Goal: Transaction & Acquisition: Purchase product/service

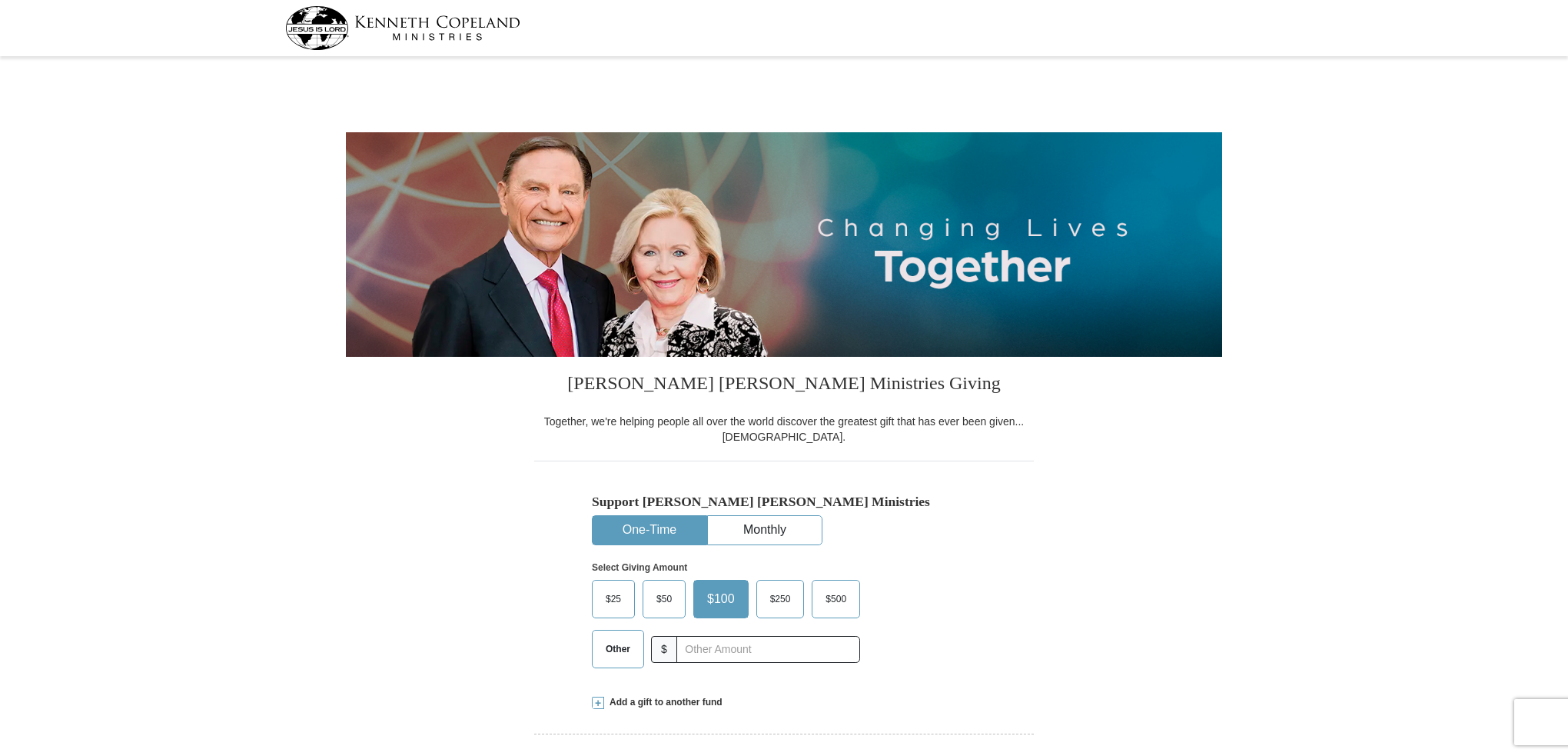
select select "FL"
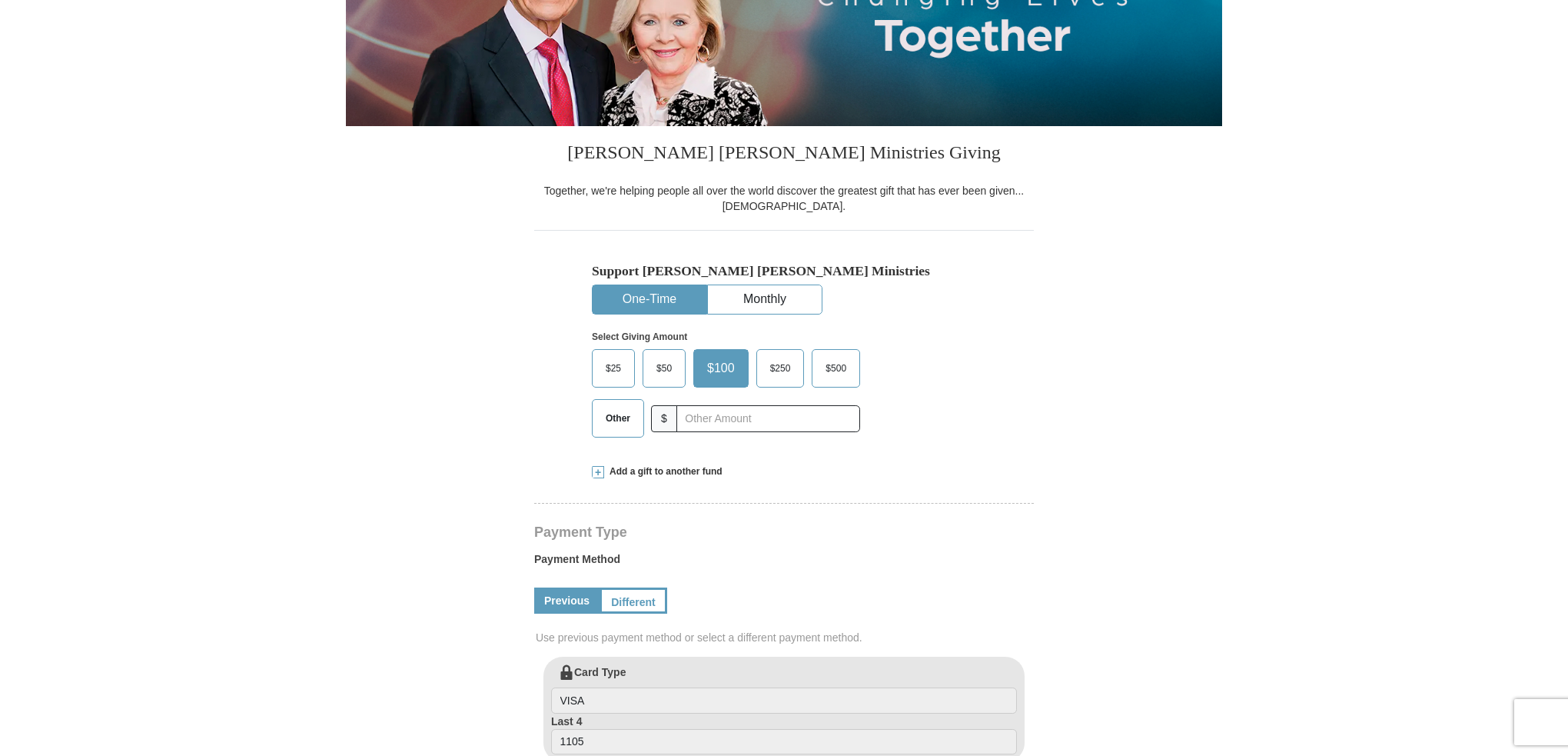
scroll to position [307, 0]
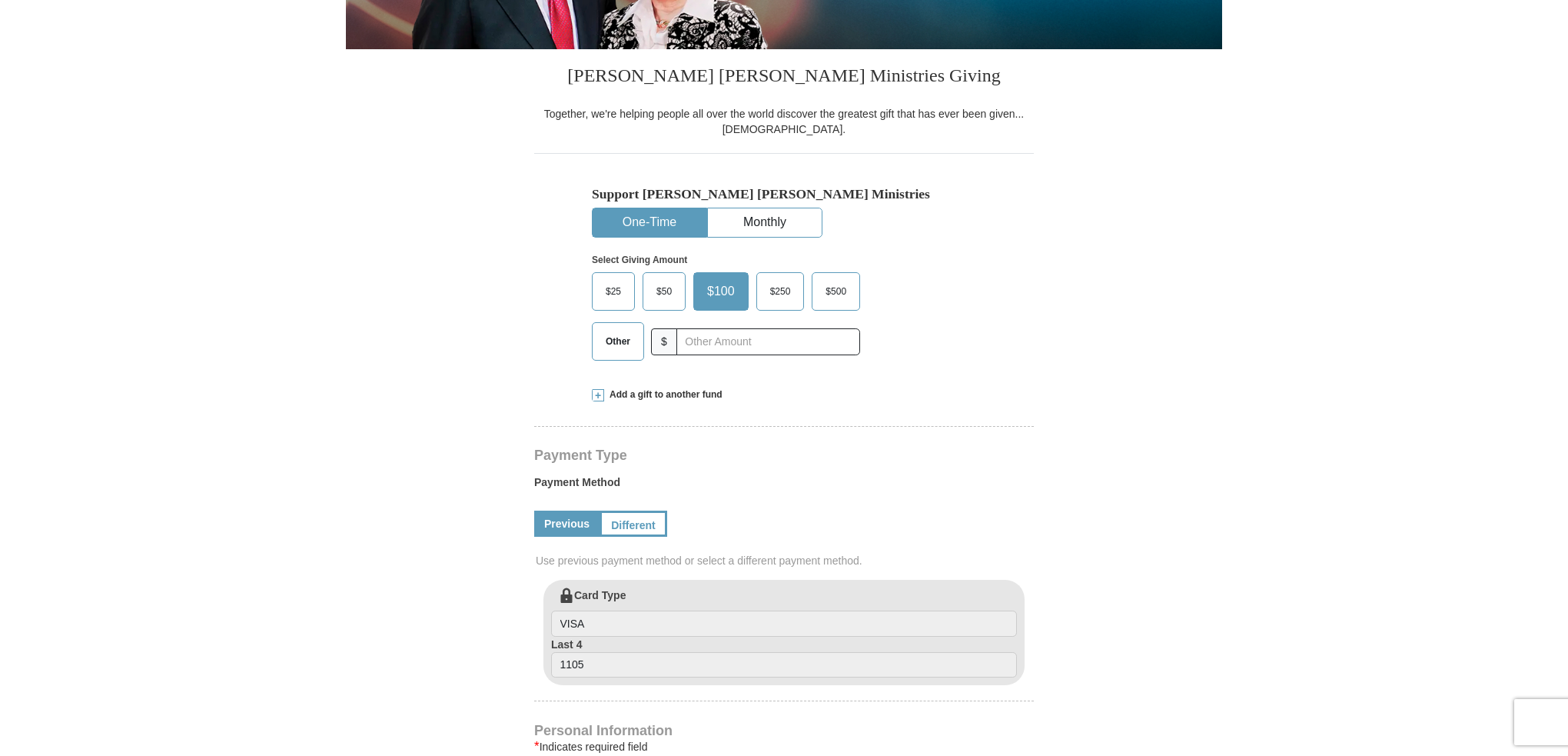
click at [654, 299] on span "$50" at bounding box center [664, 291] width 31 height 23
click at [0, 0] on input "$50" at bounding box center [0, 0] width 0 height 0
click at [701, 335] on input "text" at bounding box center [767, 342] width 171 height 27
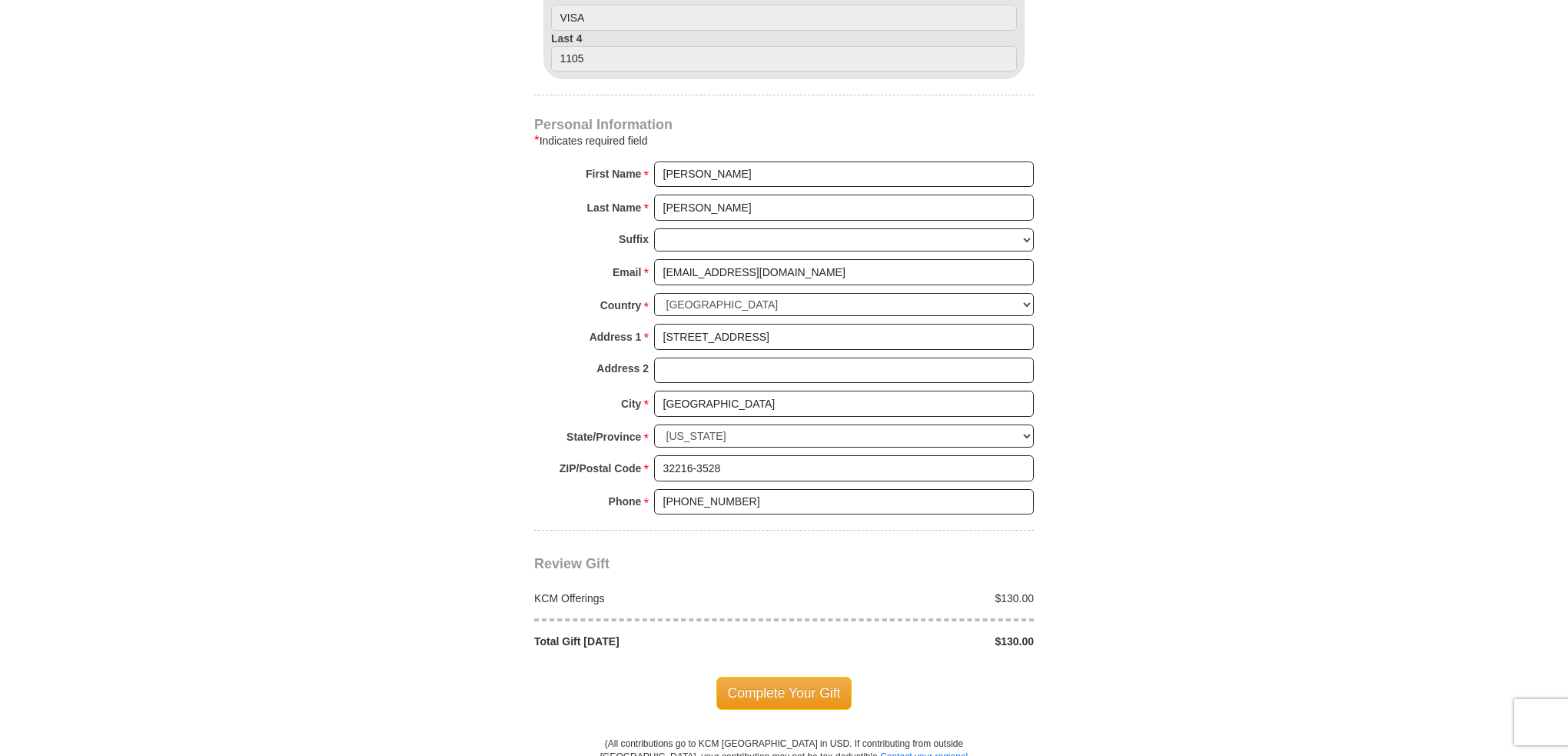
scroll to position [922, 0]
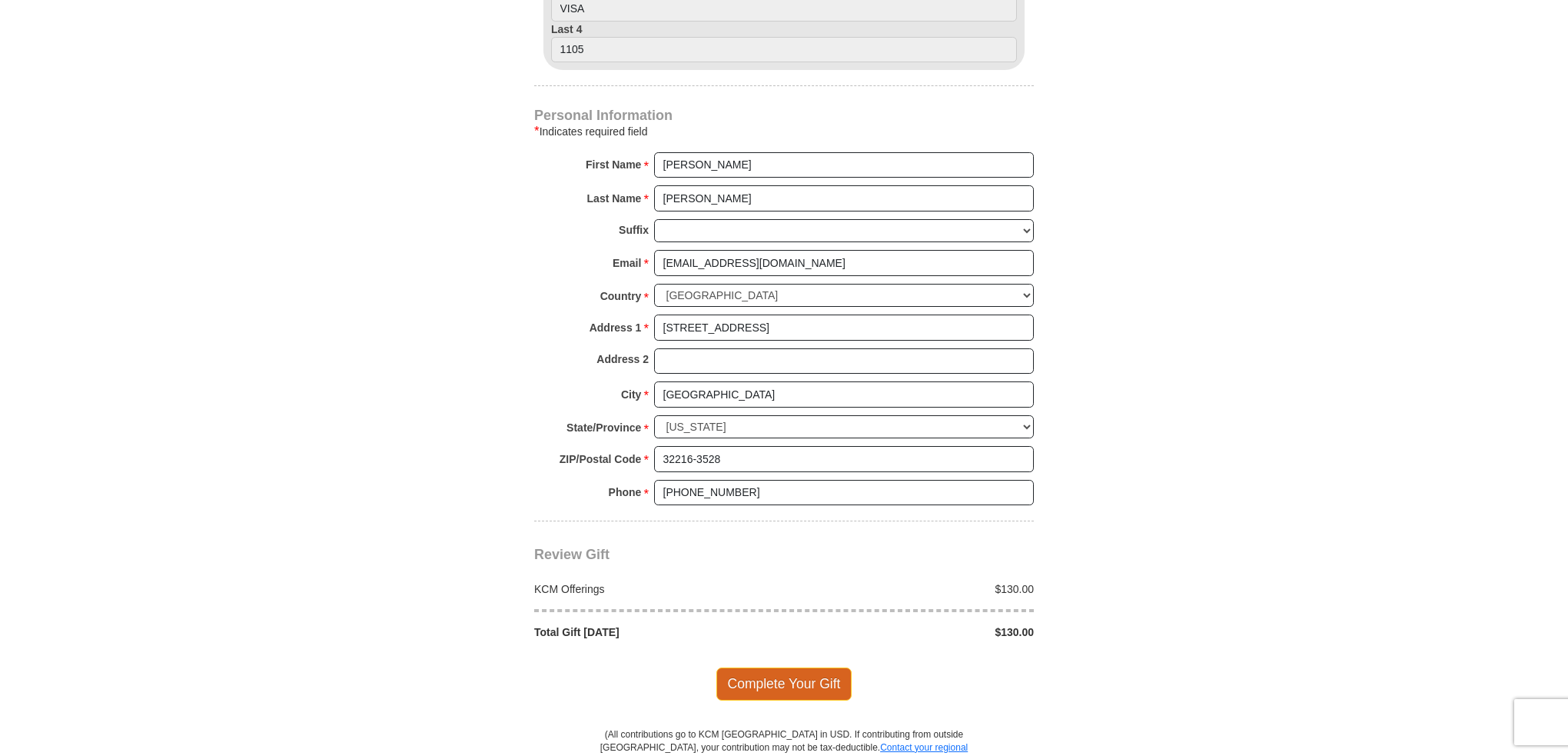
type input "130.00"
click at [787, 681] on span "Complete Your Gift" at bounding box center [784, 683] width 136 height 32
